Goal: Information Seeking & Learning: Find specific fact

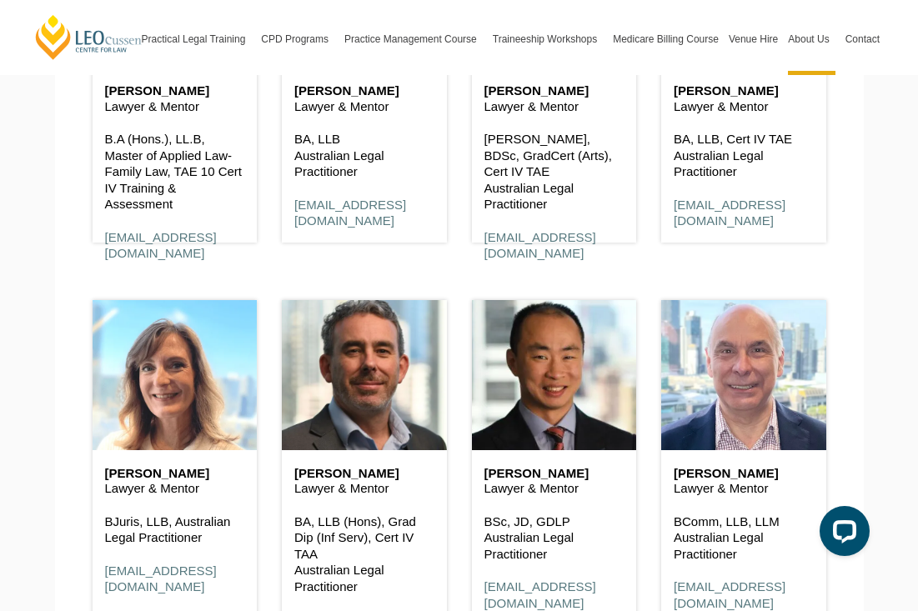
scroll to position [2913, 0]
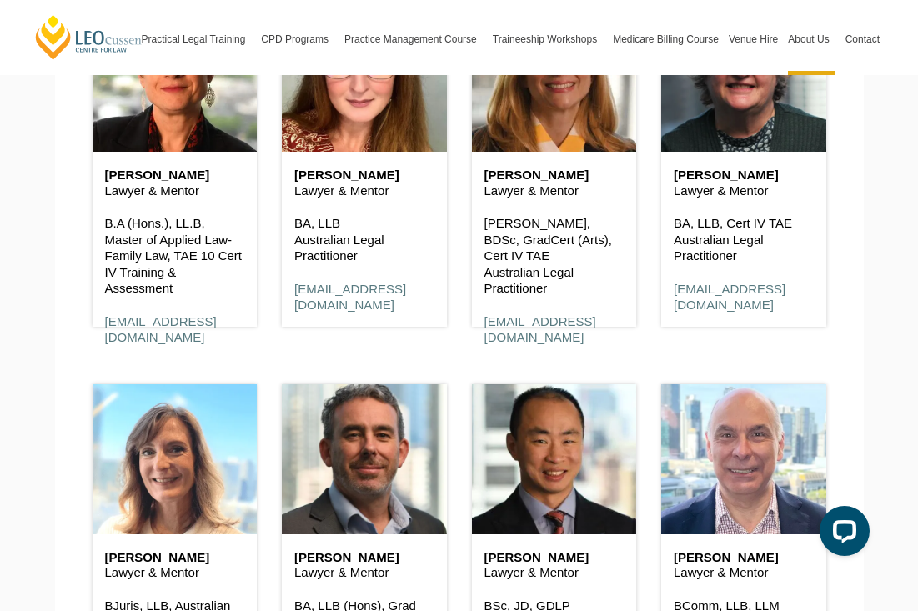
drag, startPoint x: 518, startPoint y: 213, endPoint x: 555, endPoint y: 235, distance: 43.3
click at [555, 236] on p "[PERSON_NAME], BDSc, GradCert (Arts), Cert IV TAE Australian Legal Practitioner" at bounding box center [554, 256] width 140 height 82
copy p "Cert IV TAE Australian Legal Practitioner"
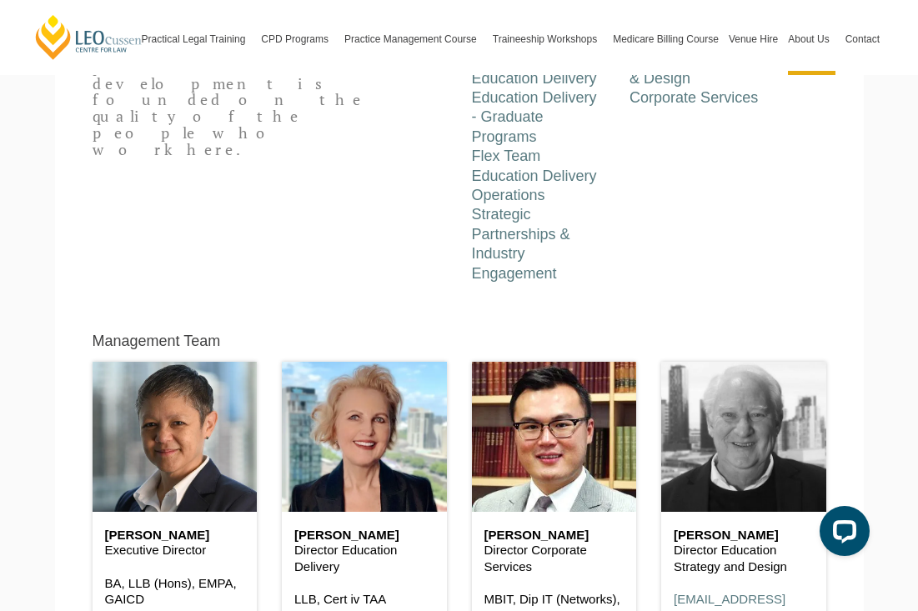
scroll to position [561, 0]
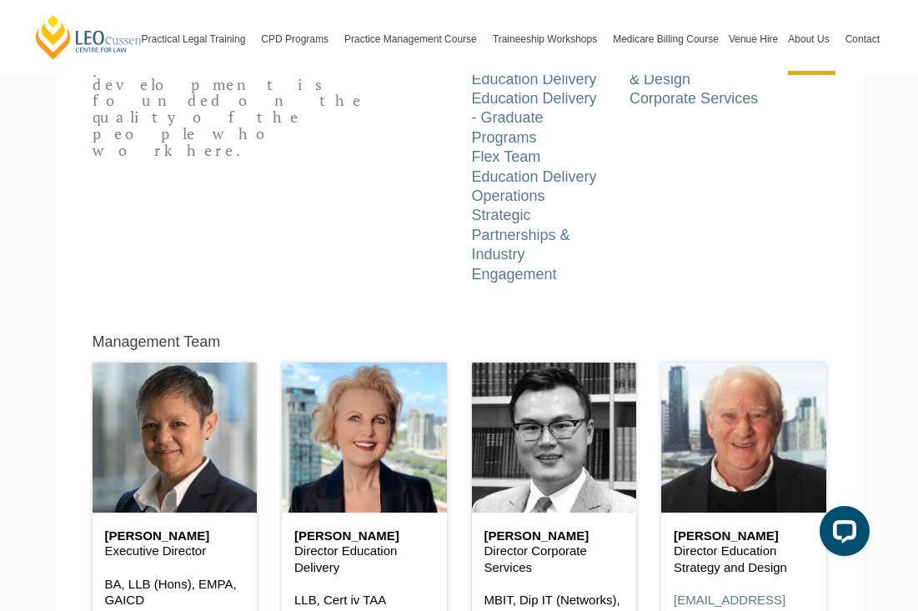
click at [631, 446] on header at bounding box center [554, 438] width 165 height 150
click at [578, 450] on header at bounding box center [554, 438] width 165 height 150
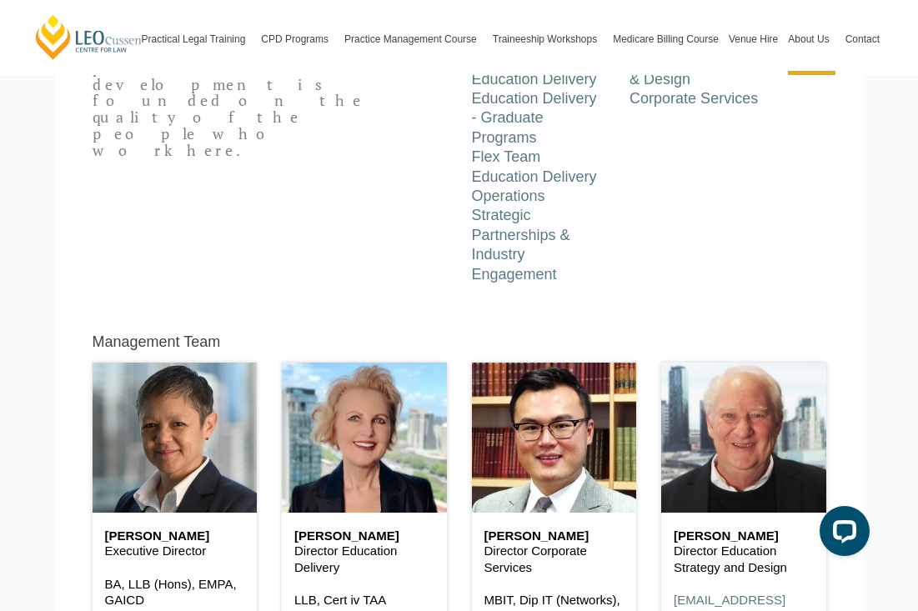
click at [543, 543] on p "Director Corporate Services" at bounding box center [554, 559] width 140 height 33
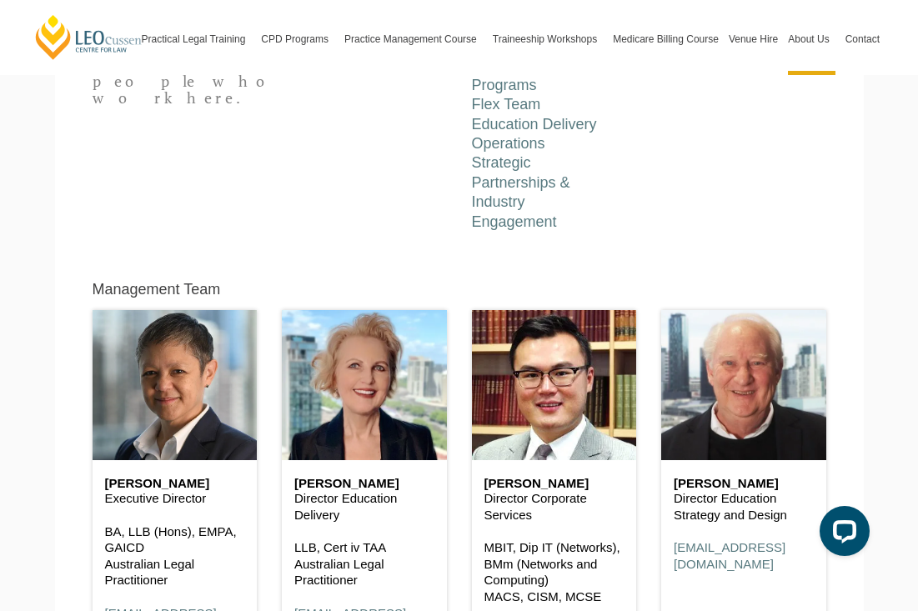
scroll to position [629, 0]
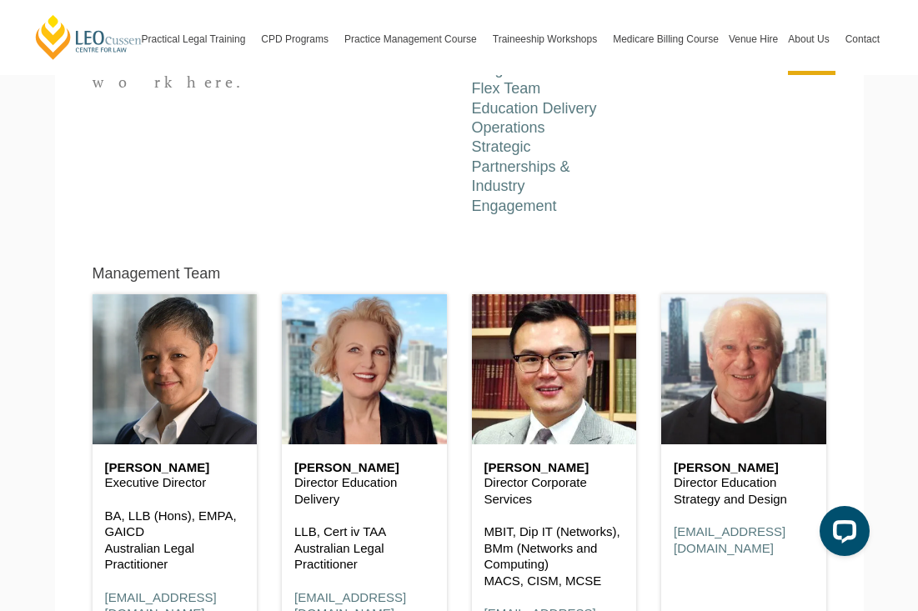
click at [543, 474] on p "Director Corporate Services" at bounding box center [554, 490] width 140 height 33
click at [547, 444] on div "[PERSON_NAME] Director Corporate Services MBIT, Dip IT (Networks), BMm (Network…" at bounding box center [554, 549] width 165 height 211
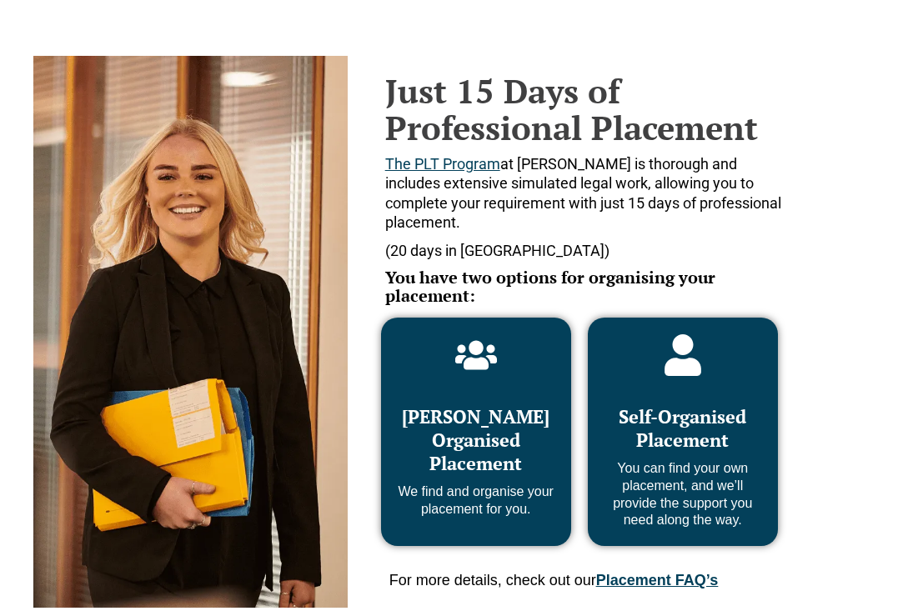
scroll to position [739, 0]
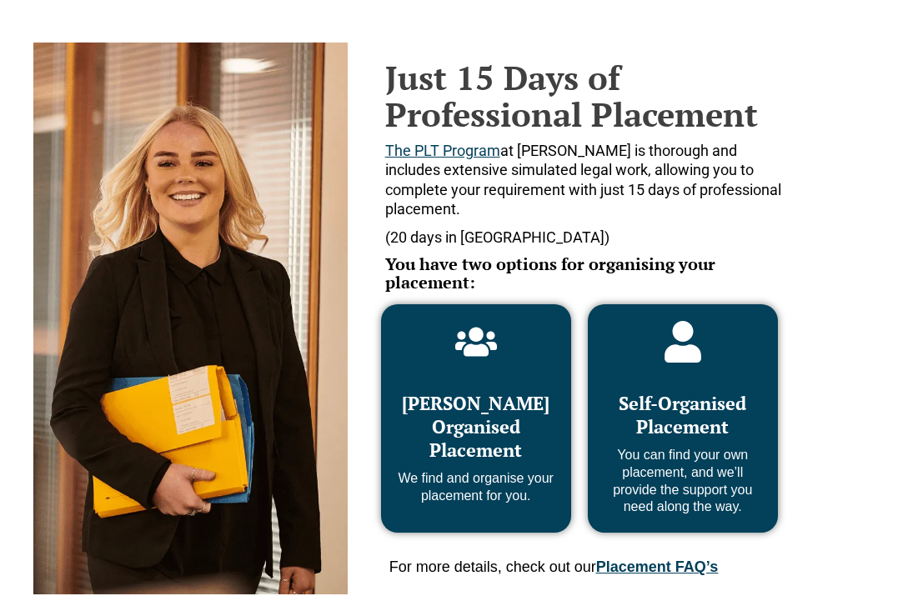
click at [692, 428] on span "Self-Organised Placement" at bounding box center [683, 415] width 128 height 48
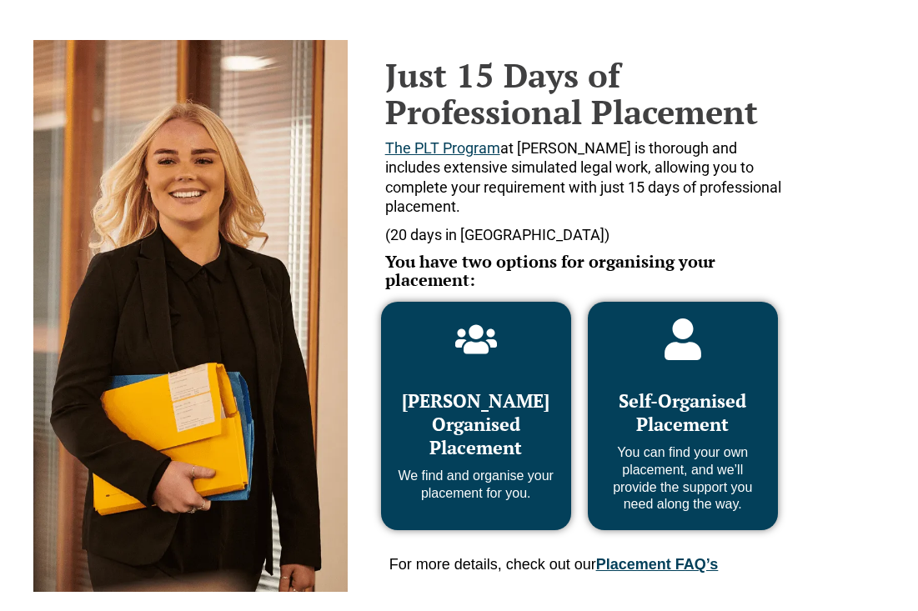
click at [689, 373] on div "Self-Organised Placement You can find your own placement, and we’ll provide the…" at bounding box center [682, 443] width 157 height 141
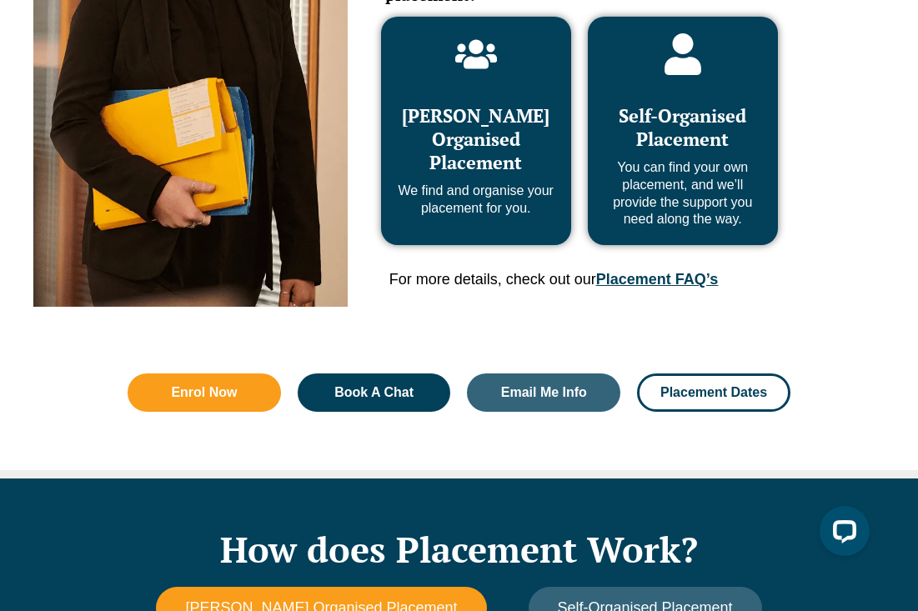
scroll to position [0, 0]
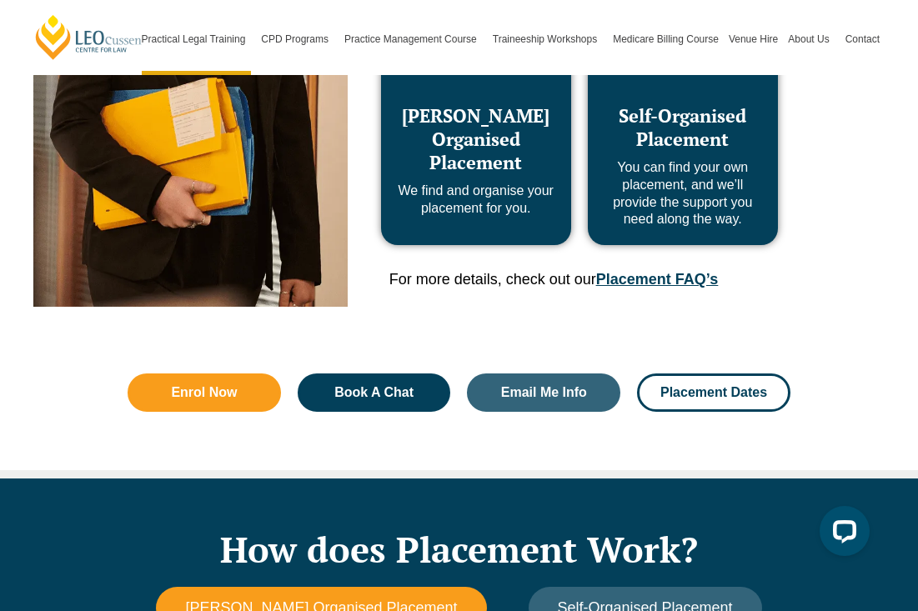
click at [649, 274] on link "Placement FAQ’s" at bounding box center [657, 279] width 122 height 17
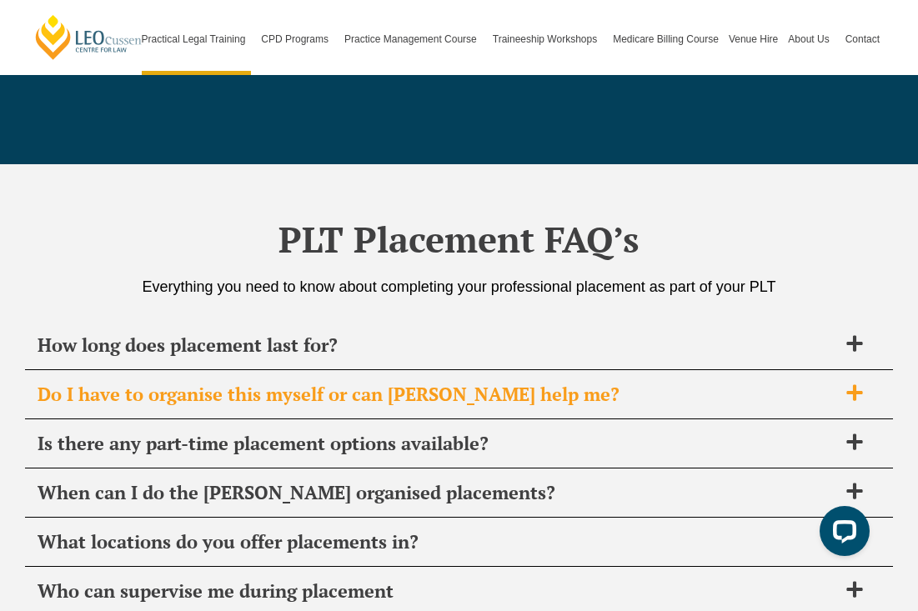
scroll to position [5778, 0]
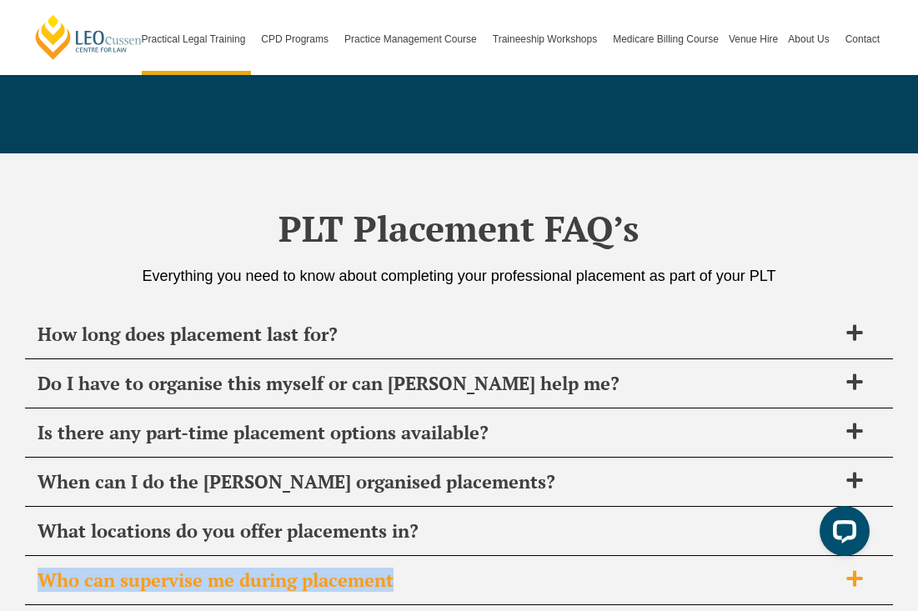
click at [629, 556] on div "Who can supervise me during placement" at bounding box center [459, 580] width 868 height 49
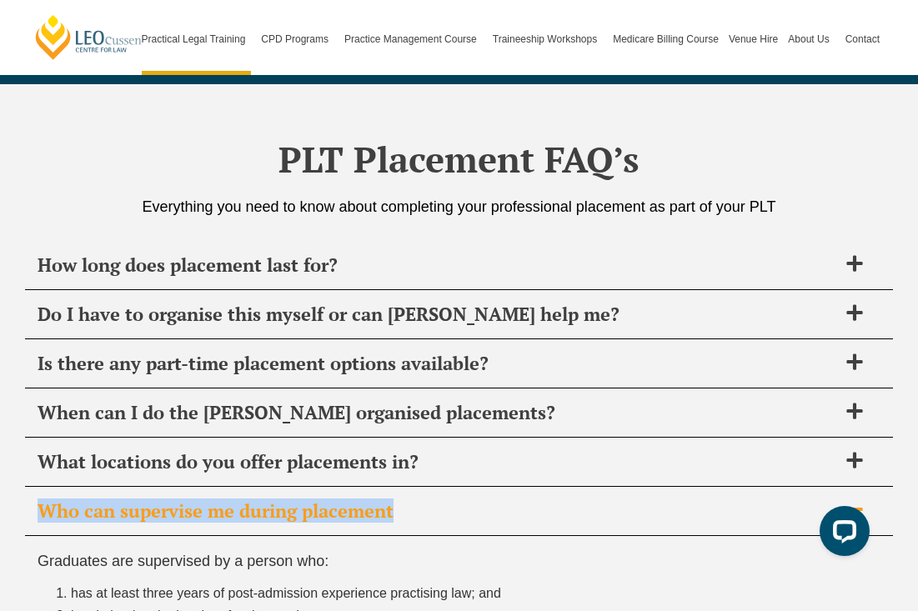
scroll to position [5849, 0]
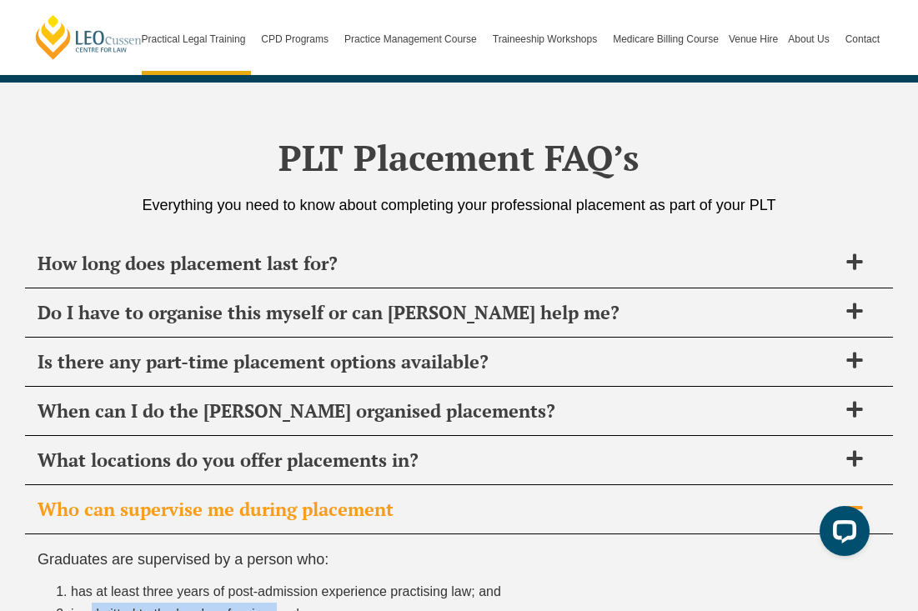
drag, startPoint x: 83, startPoint y: 411, endPoint x: 275, endPoint y: 413, distance: 192.6
click at [275, 607] on span "is admitted to the legal profession; and" at bounding box center [185, 614] width 228 height 14
copy span "admitted to the legal profession;"
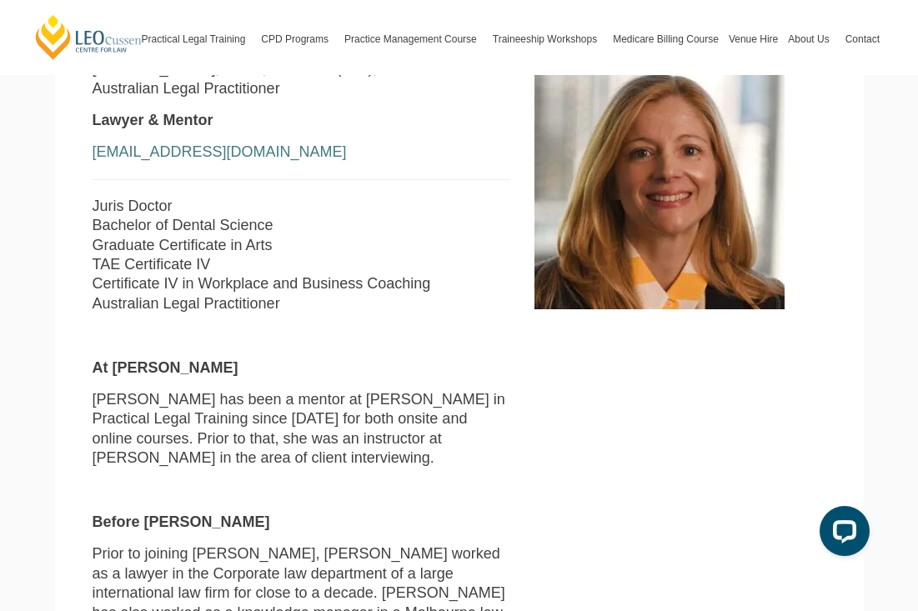
scroll to position [438, 0]
